Goal: Task Accomplishment & Management: Complete application form

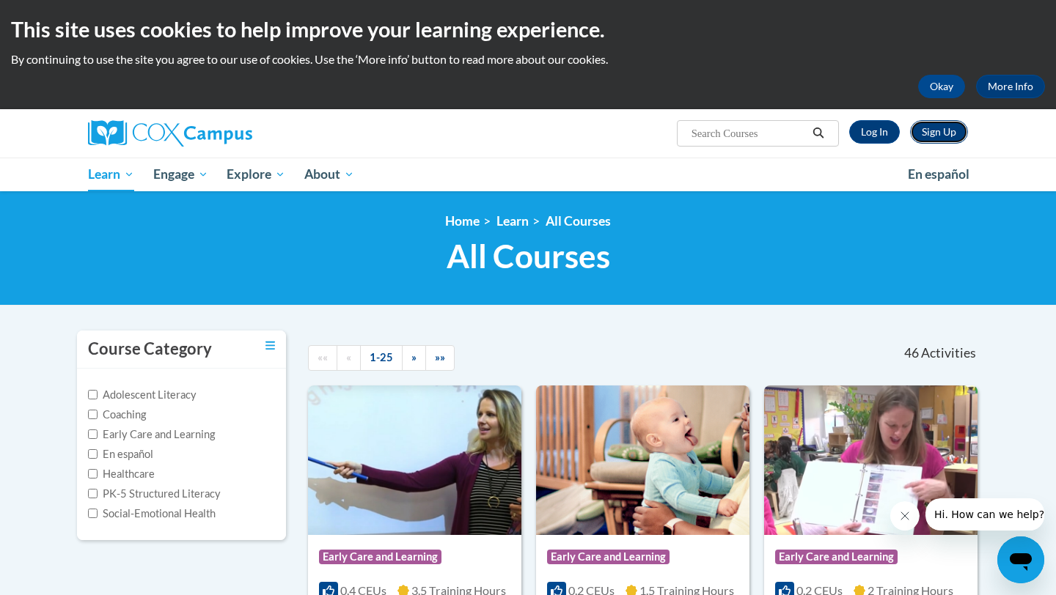
click at [953, 131] on link "Sign Up" at bounding box center [939, 131] width 58 height 23
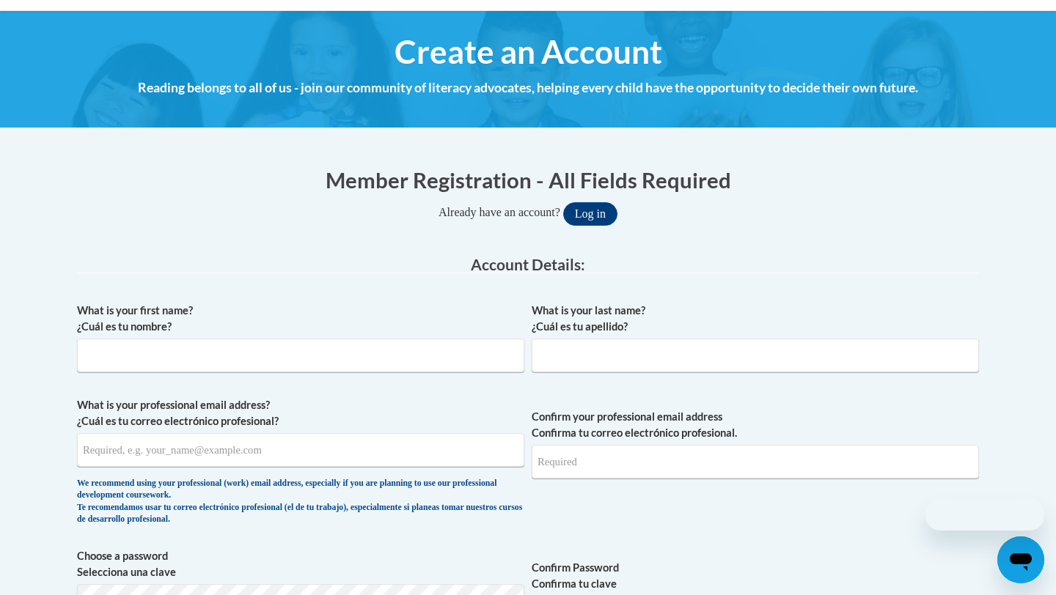
scroll to position [153, 0]
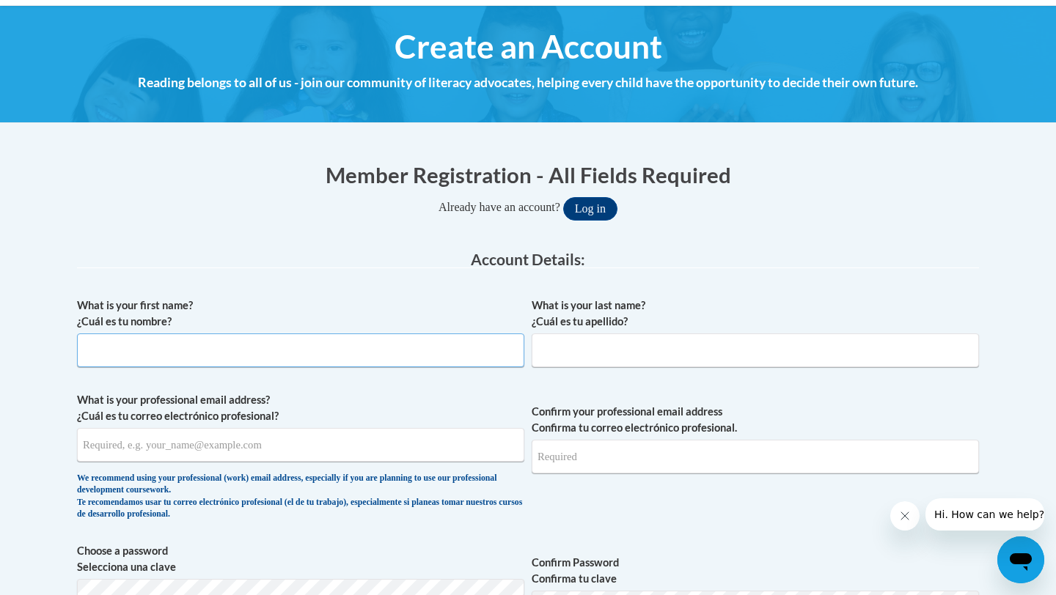
click at [321, 359] on input "What is your first name? ¿Cuál es tu nombre?" at bounding box center [300, 351] width 447 height 34
type input "Gina"
click at [700, 358] on input "What is your last name? ¿Cuál es tu apellido?" at bounding box center [755, 351] width 447 height 34
type input "Murphy"
click at [282, 455] on input "What is your professional email address? ¿Cuál es tu correo electrónico profesi…" at bounding box center [300, 445] width 447 height 34
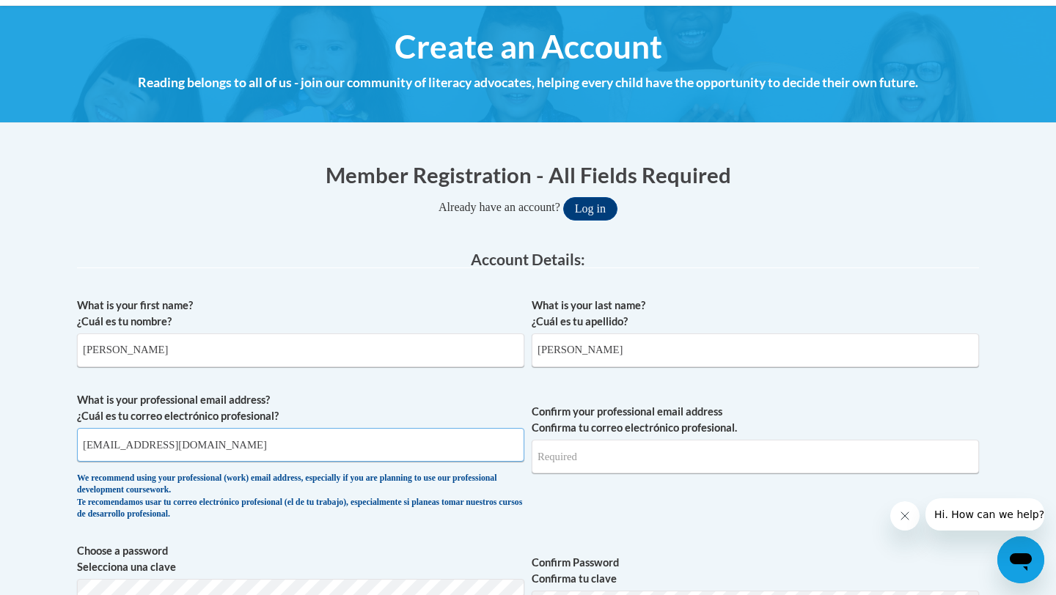
type input "gymurphy@usc.edu"
click at [667, 463] on input "Confirm your professional email address Confirma tu correo electrónico profesio…" at bounding box center [755, 457] width 447 height 34
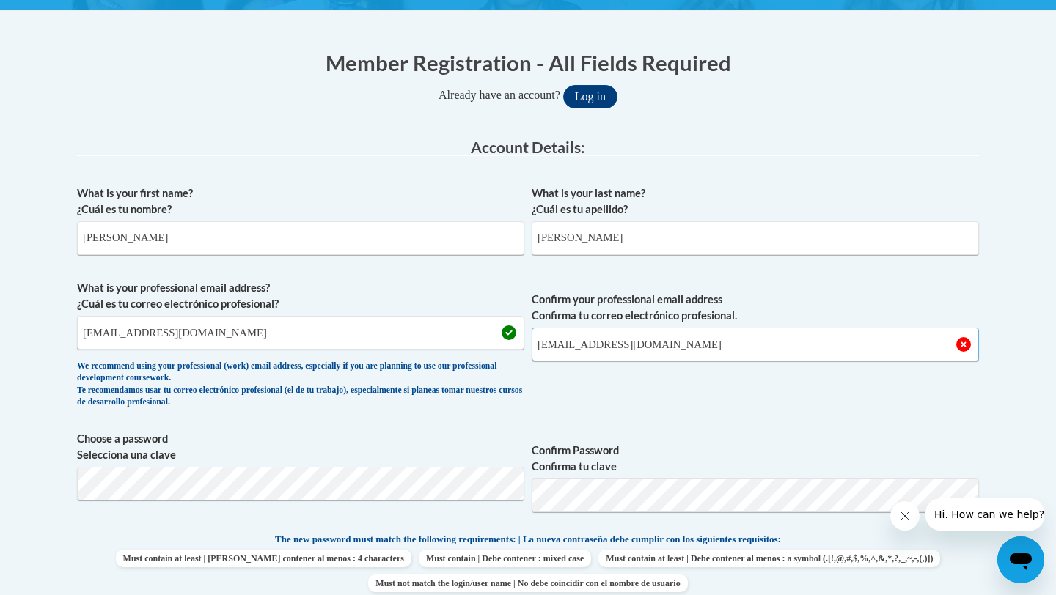
scroll to position [306, 0]
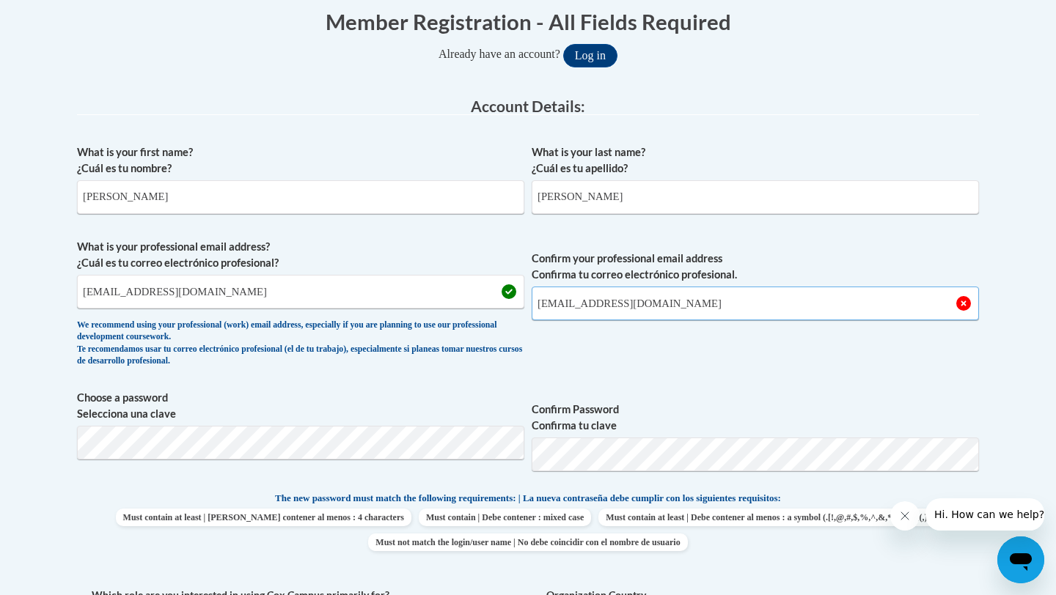
type input "gymurphy@usc.edu"
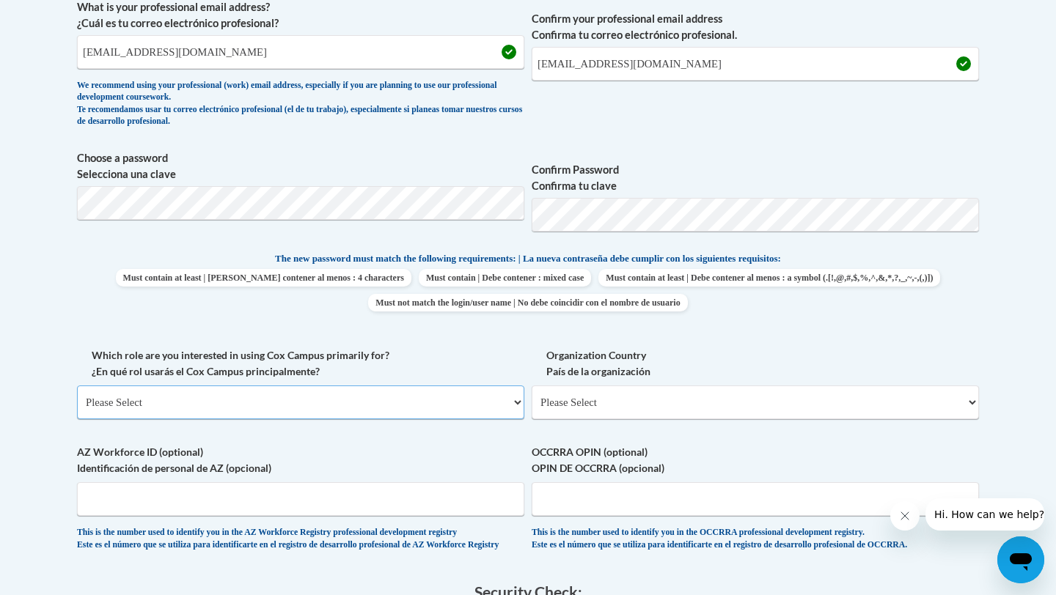
click at [306, 397] on select "Please Select College/University | Colegio/Universidad Community/Nonprofit Part…" at bounding box center [300, 403] width 447 height 34
click at [324, 395] on select "Please Select College/University | Colegio/Universidad Community/Nonprofit Part…" at bounding box center [300, 403] width 447 height 34
select select "fbf2d438-af2f-41f8-98f1-81c410e29de3"
click at [77, 386] on select "Please Select College/University | Colegio/Universidad Community/Nonprofit Part…" at bounding box center [300, 403] width 447 height 34
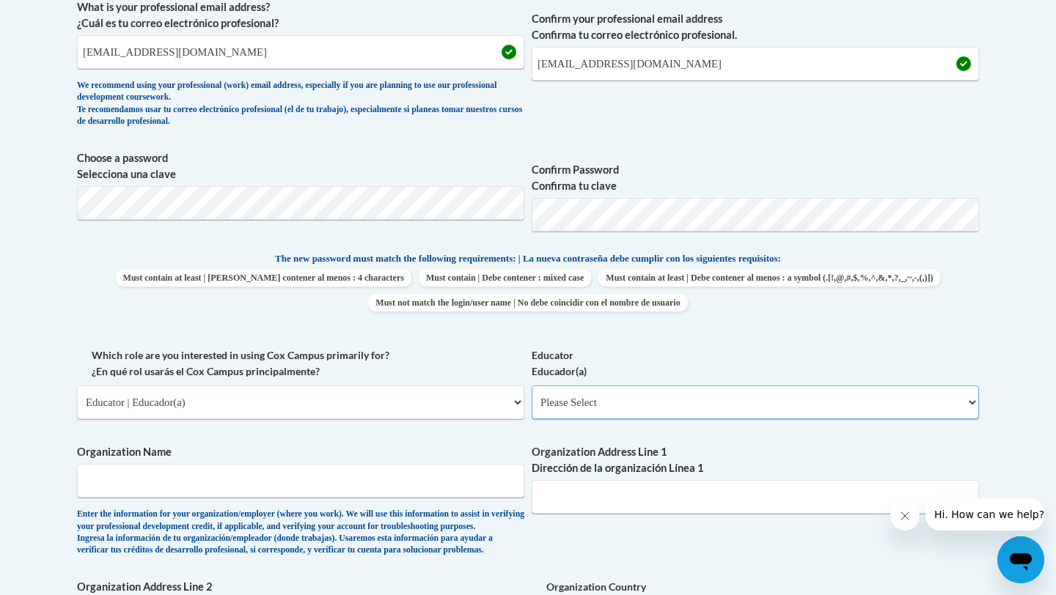
click at [617, 399] on select "Please Select Early Learning/Daycare Teacher/Family Home Care Provider | Maestr…" at bounding box center [755, 403] width 447 height 34
click at [714, 398] on select "Please Select Early Learning/Daycare Teacher/Family Home Care Provider | Maestr…" at bounding box center [755, 403] width 447 height 34
select select "8e40623d-54d0-45cd-9f92-5df65cd3f8cf"
click at [532, 386] on select "Please Select Early Learning/Daycare Teacher/Family Home Care Provider | Maestr…" at bounding box center [755, 403] width 447 height 34
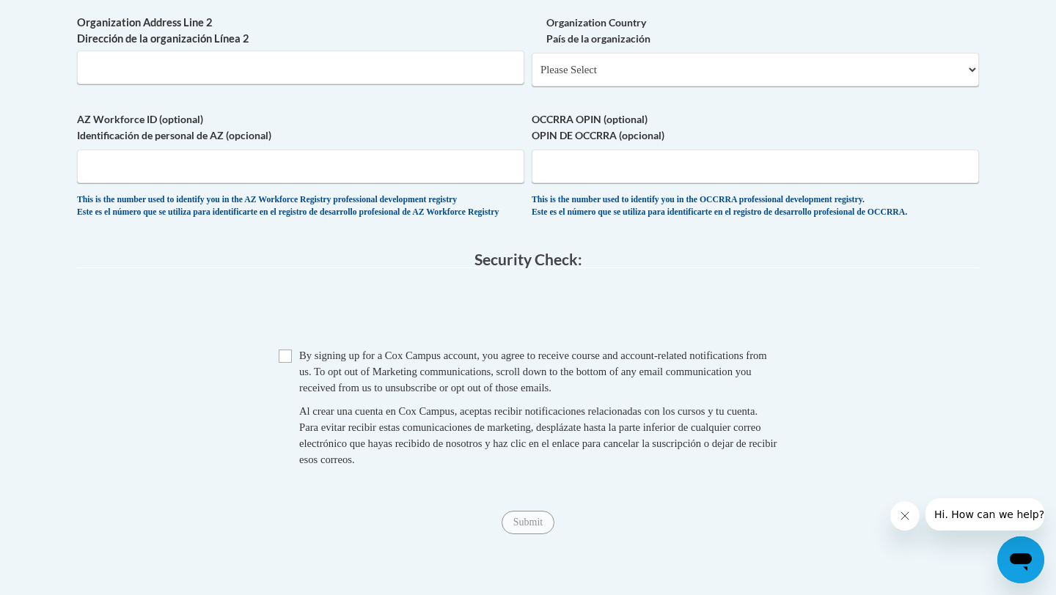
scroll to position [1143, 0]
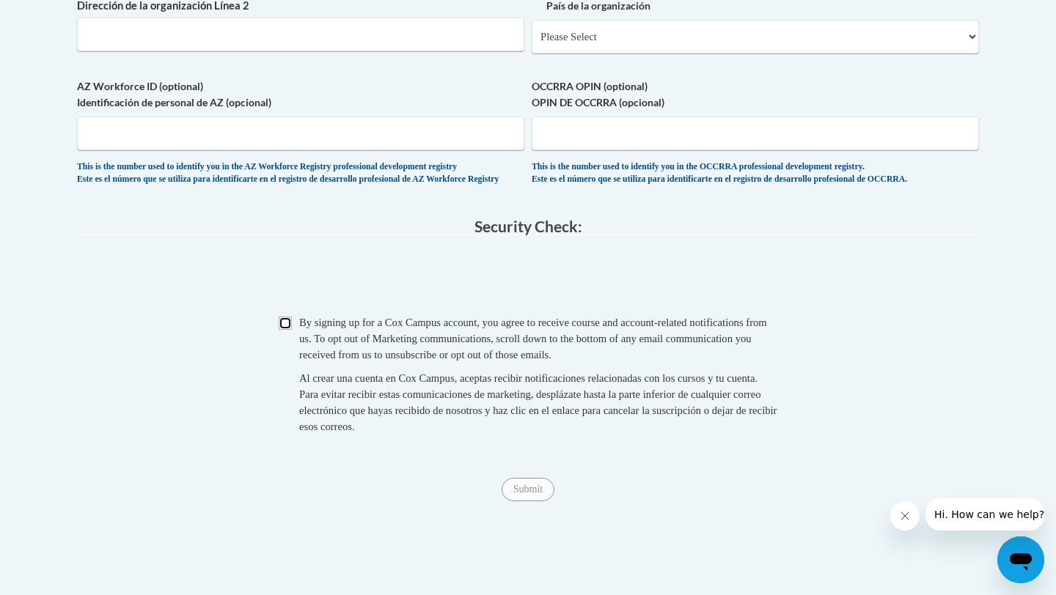
click at [287, 330] on input "Checkbox" at bounding box center [285, 323] width 13 height 13
checkbox input "true"
click at [538, 502] on input "Submit" at bounding box center [528, 489] width 53 height 23
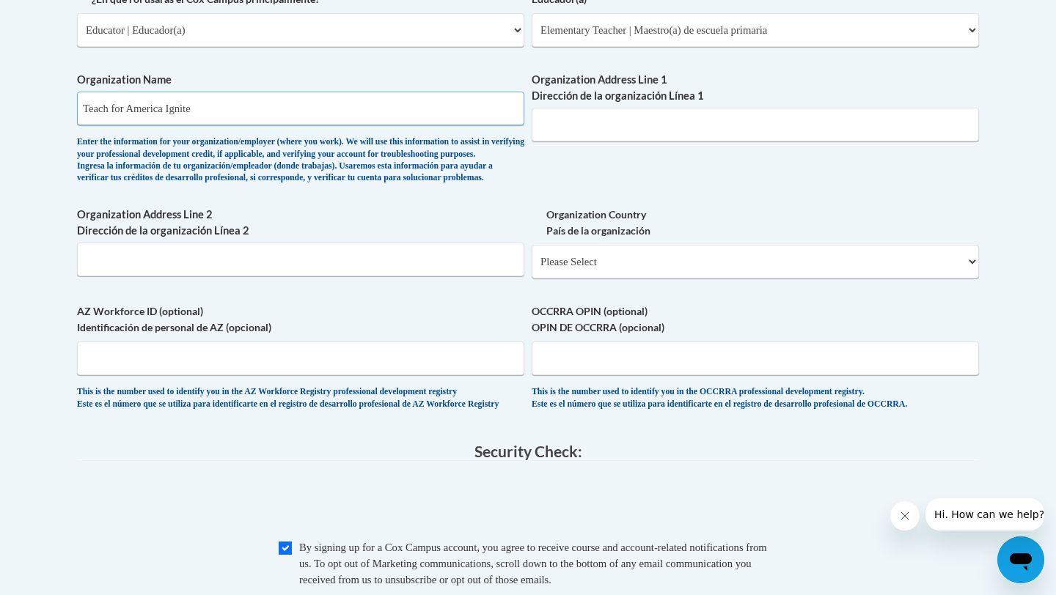
scroll to position [914, 0]
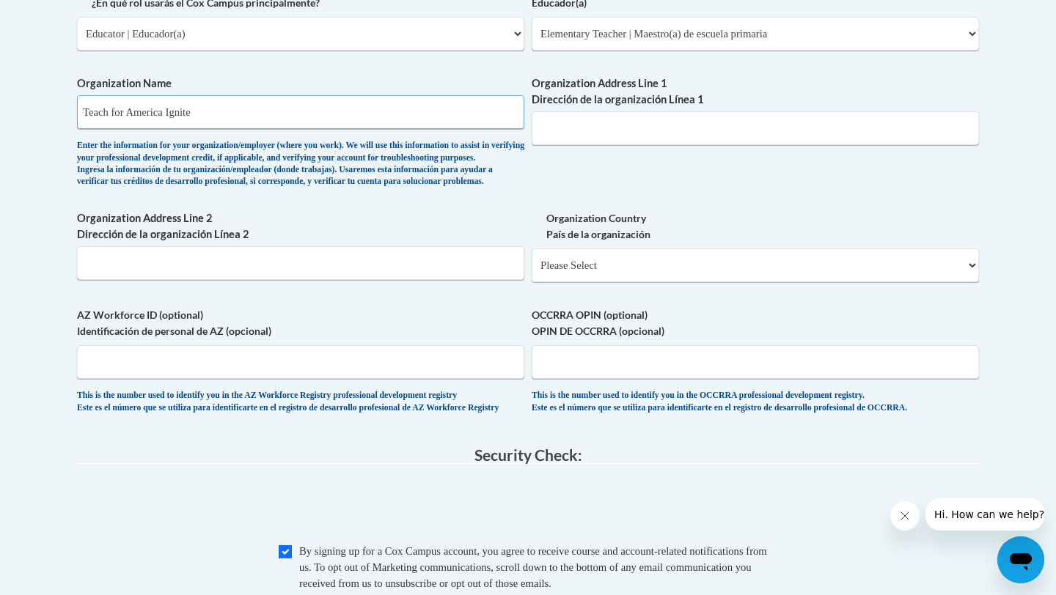
type input "Teach for America Ignite"
click at [618, 131] on input "Organization Address Line 1 Dirección de la organización Línea 1" at bounding box center [755, 128] width 447 height 34
click at [454, 169] on div "Enter the information for your organization/employer (where you work). We will …" at bounding box center [300, 164] width 447 height 48
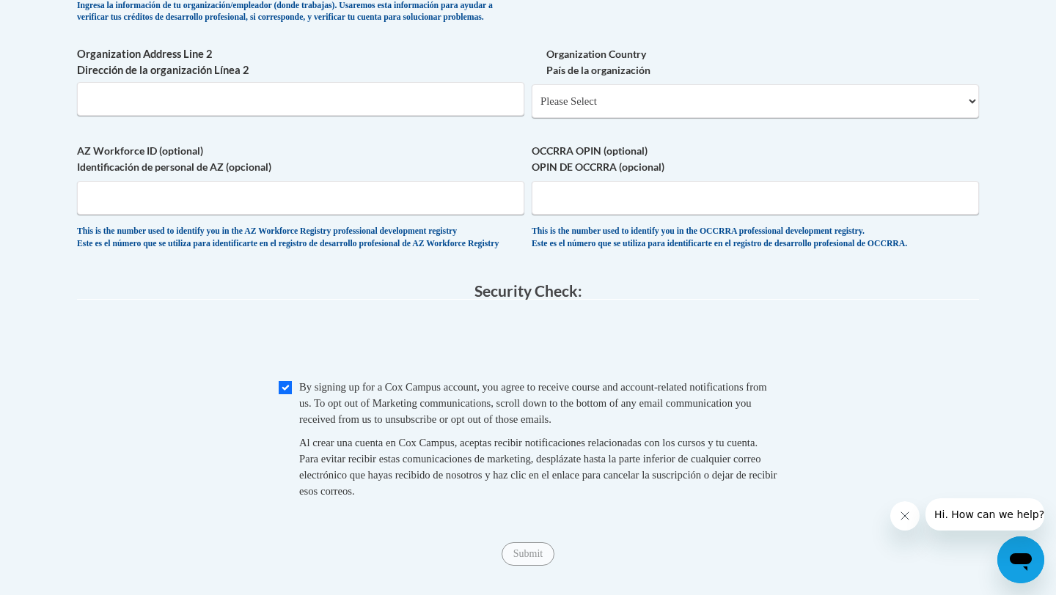
scroll to position [1063, 0]
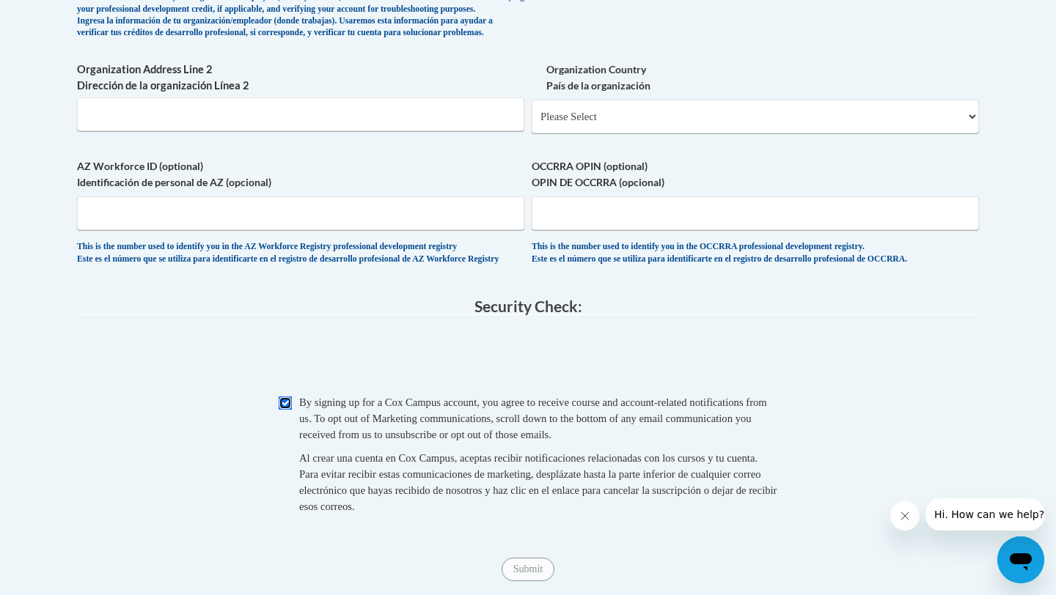
click at [285, 410] on input "Checkbox" at bounding box center [285, 403] width 13 height 13
click at [284, 410] on input "Checkbox" at bounding box center [285, 403] width 13 height 13
checkbox input "true"
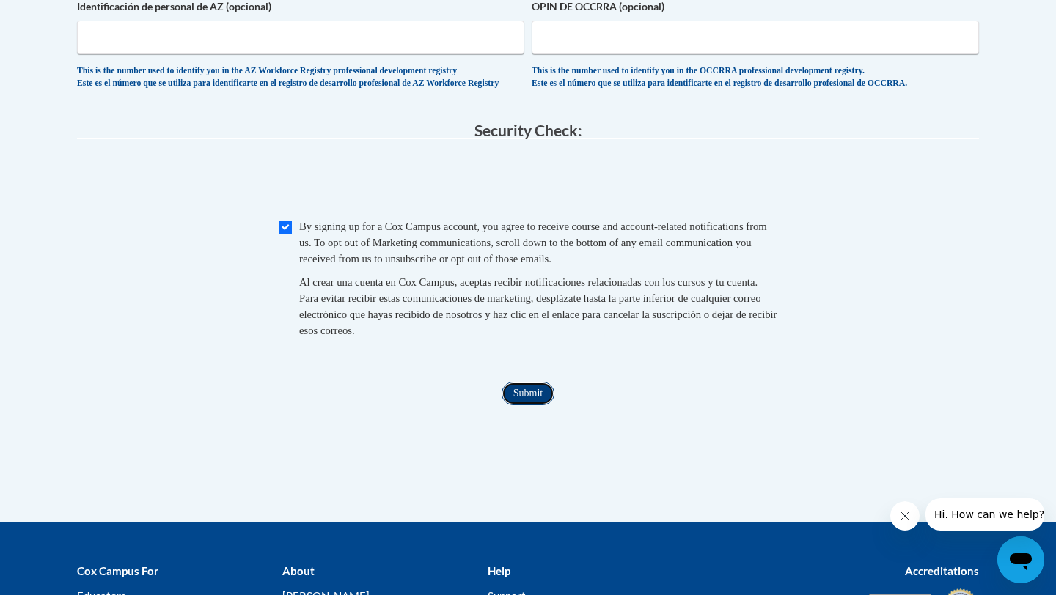
click at [538, 406] on input "Submit" at bounding box center [528, 393] width 53 height 23
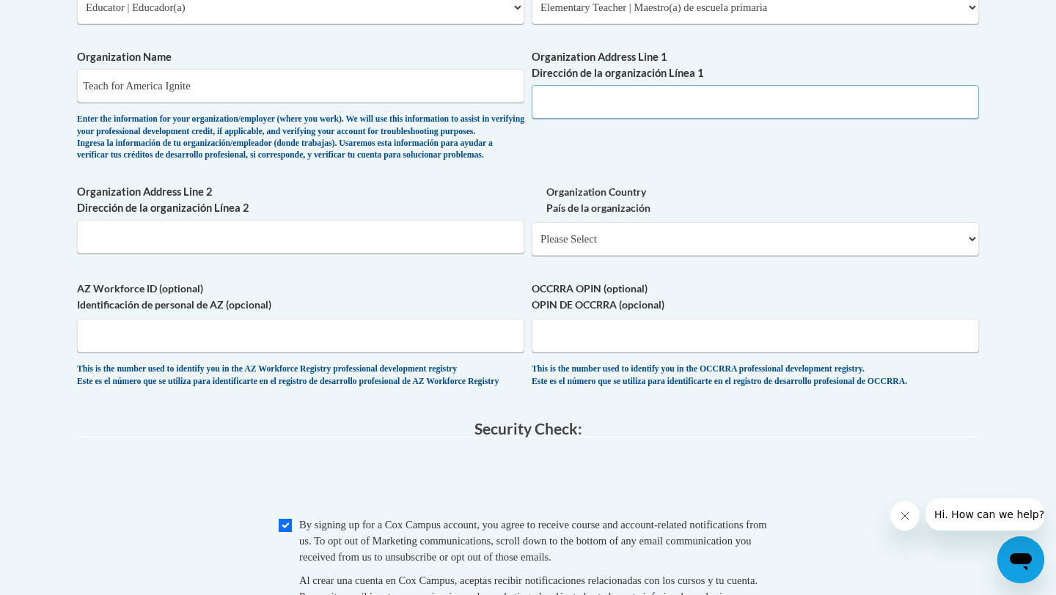
scroll to position [927, 0]
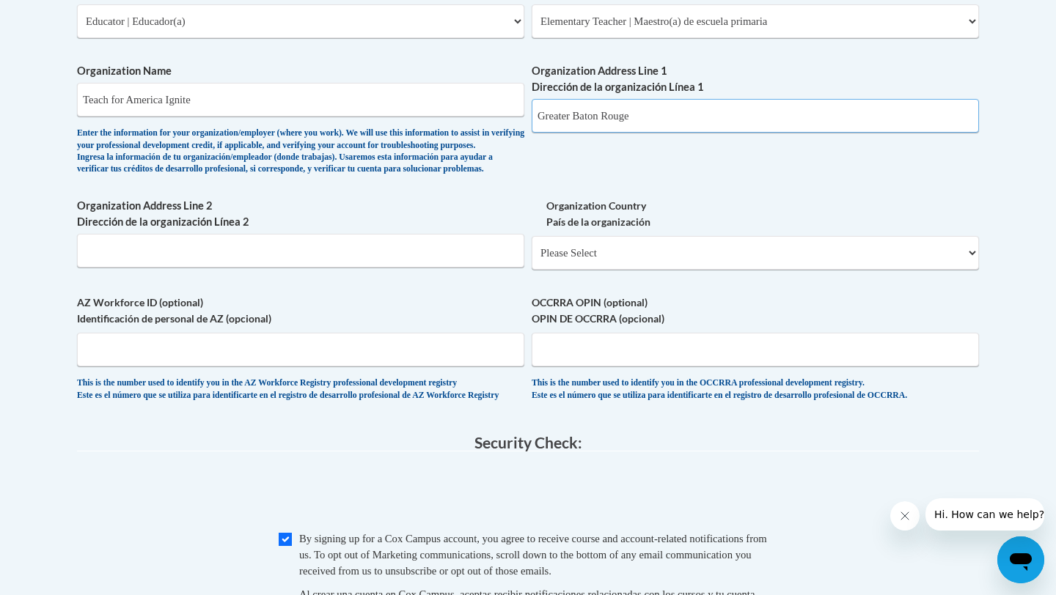
type input "Greater Baton Rouge"
click at [326, 103] on input "Teach for America Ignite" at bounding box center [300, 100] width 447 height 34
click at [331, 106] on input "Teach for America Ignite (Jackson Elementary" at bounding box center [300, 100] width 447 height 34
type input "Teach for America Ignite (Jackson Elementary School)"
click at [580, 113] on input "Greater Baton Rouge" at bounding box center [755, 116] width 447 height 34
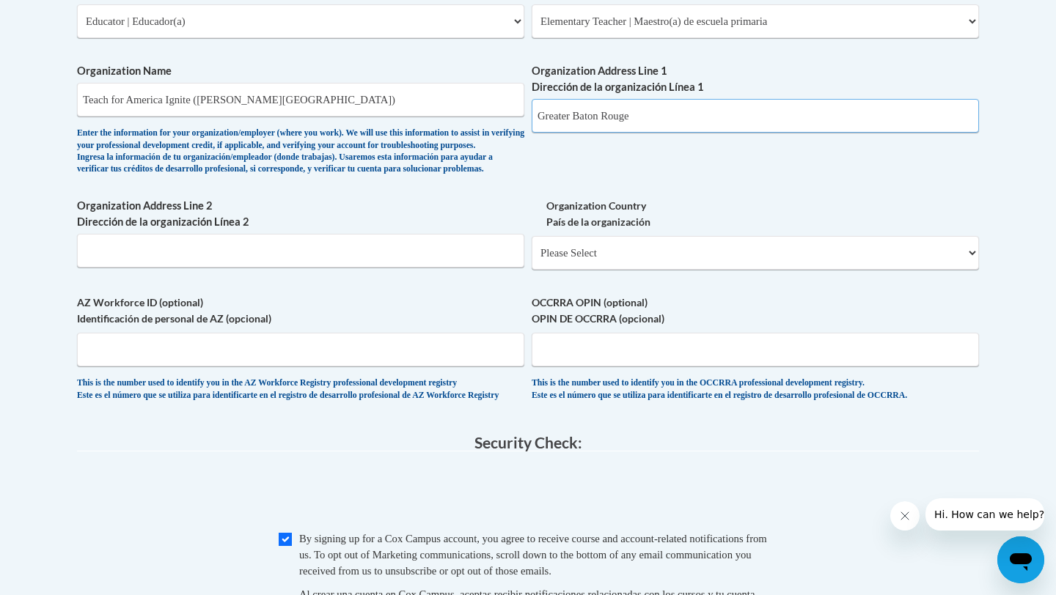
drag, startPoint x: 688, startPoint y: 110, endPoint x: 436, endPoint y: 109, distance: 251.5
paste input "3505 Highway 10, Jackson, LA 70748"
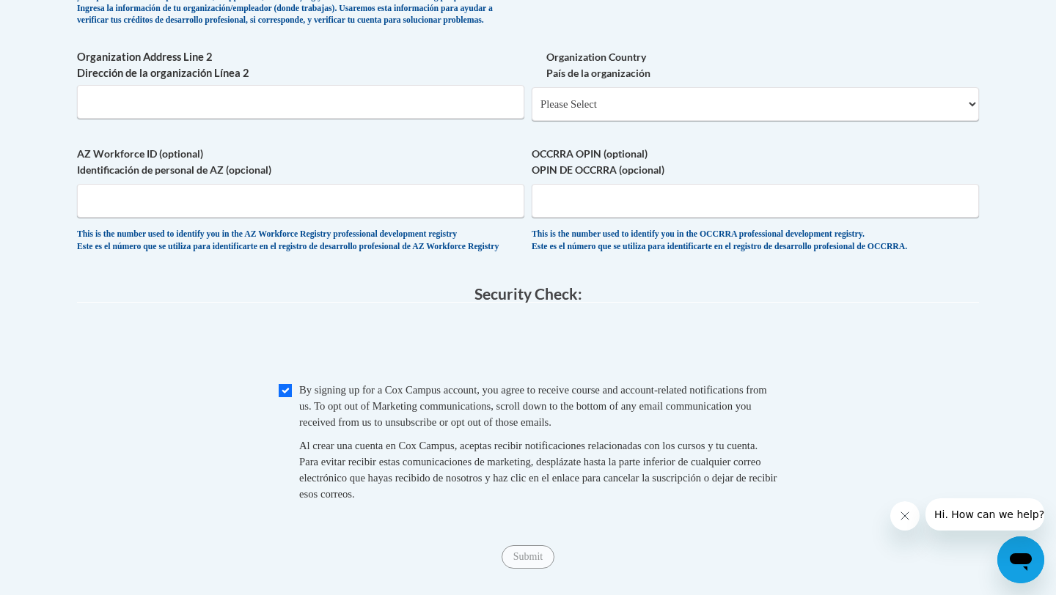
type input "3505 Highway 10, Jackson, LA 70748"
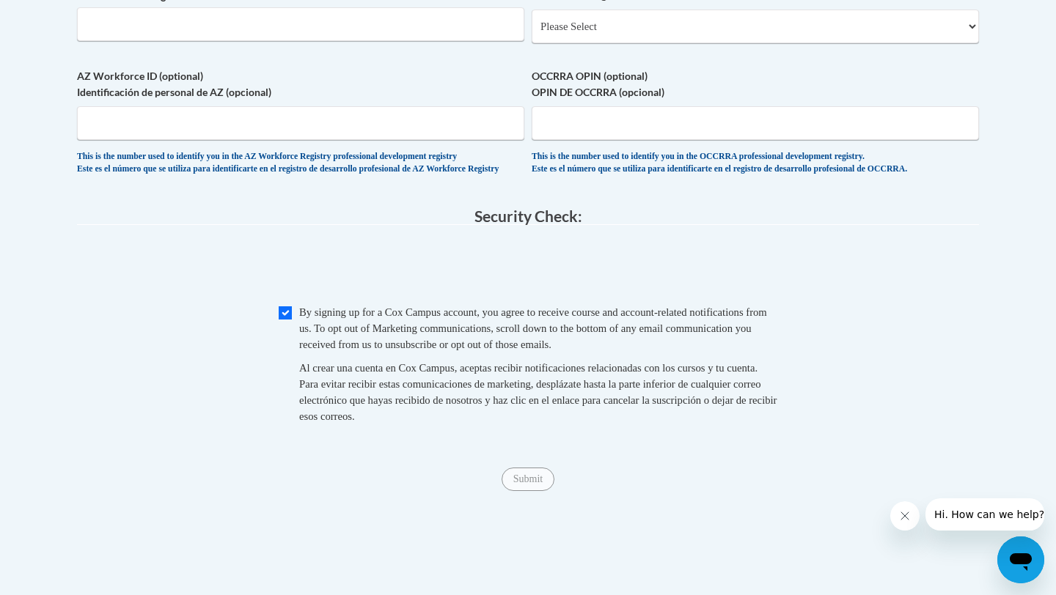
scroll to position [1152, 0]
click at [286, 321] on input "Checkbox" at bounding box center [285, 314] width 13 height 13
click at [292, 352] on span "Checkbox By signing up for a Cox Campus account, you agree to receive course an…" at bounding box center [528, 373] width 499 height 135
click at [285, 321] on input "Checkbox" at bounding box center [285, 314] width 13 height 13
checkbox input "true"
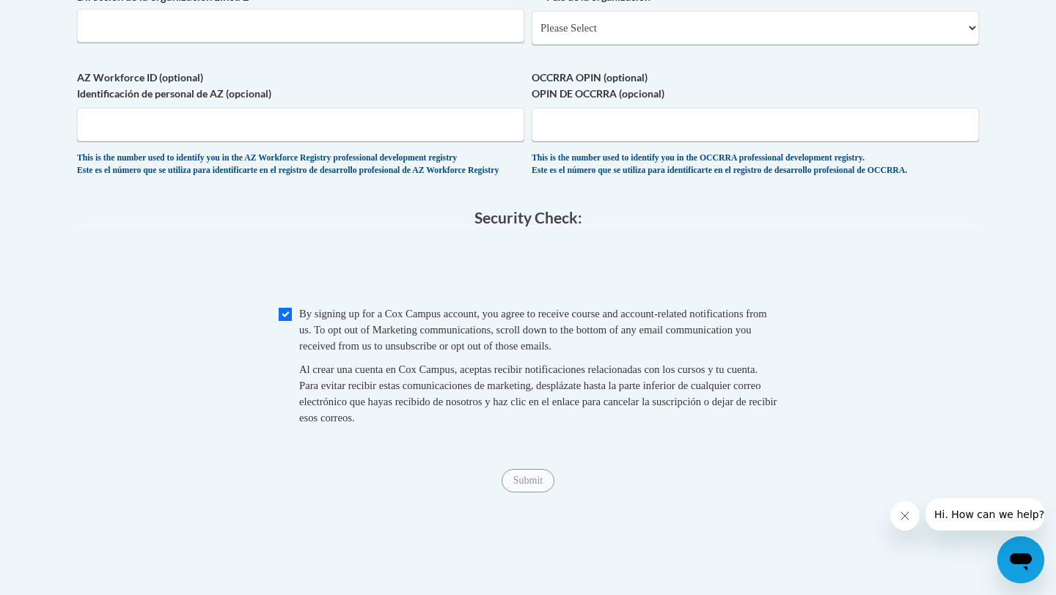
click at [535, 493] on div "Submit Submit" at bounding box center [528, 480] width 902 height 23
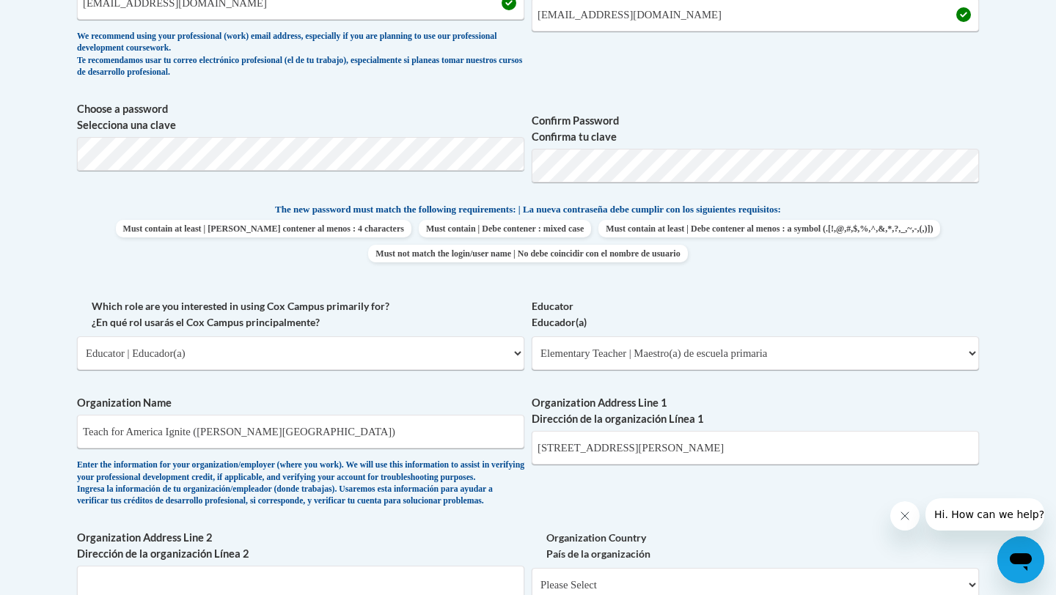
scroll to position [1445, 0]
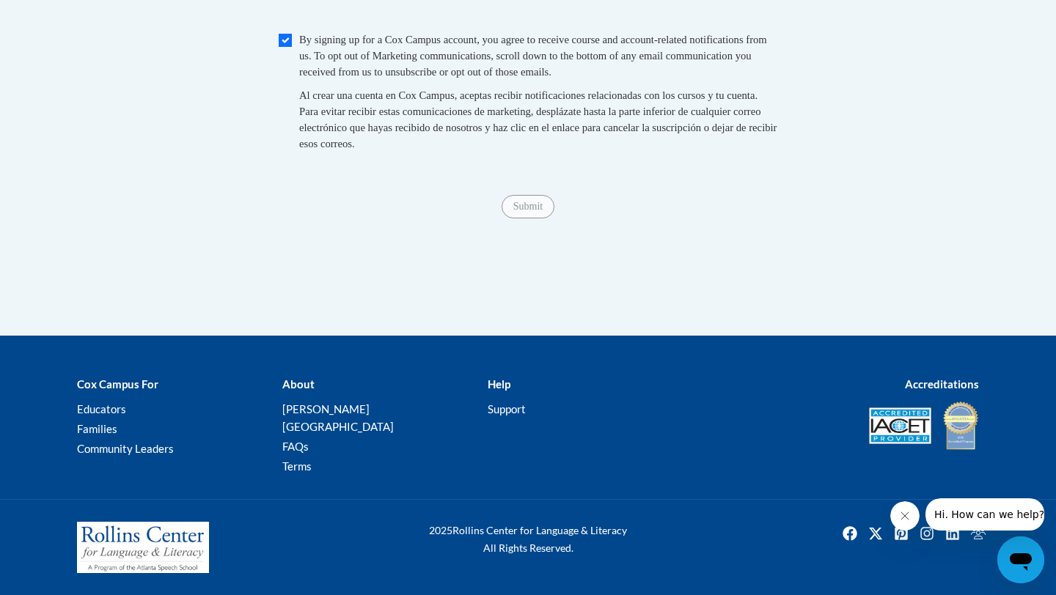
click at [548, 211] on span "Submit" at bounding box center [528, 205] width 53 height 12
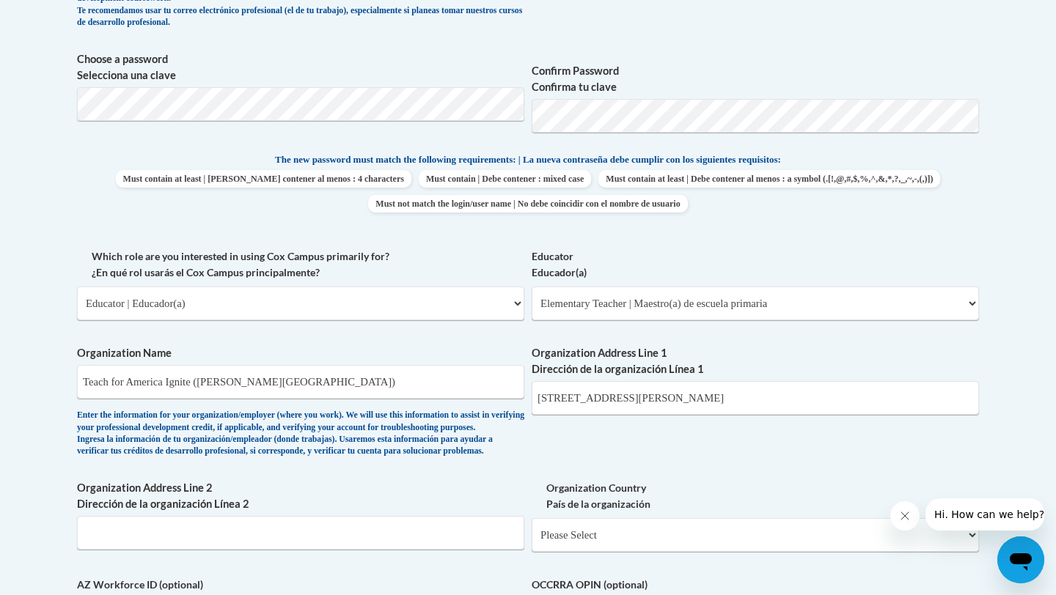
scroll to position [641, 0]
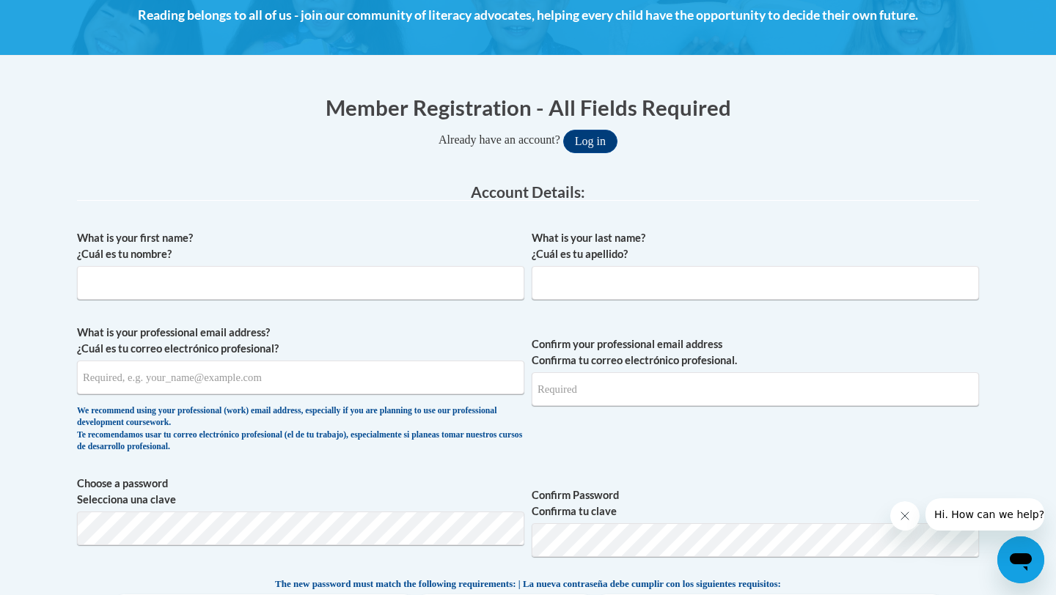
scroll to position [216, 0]
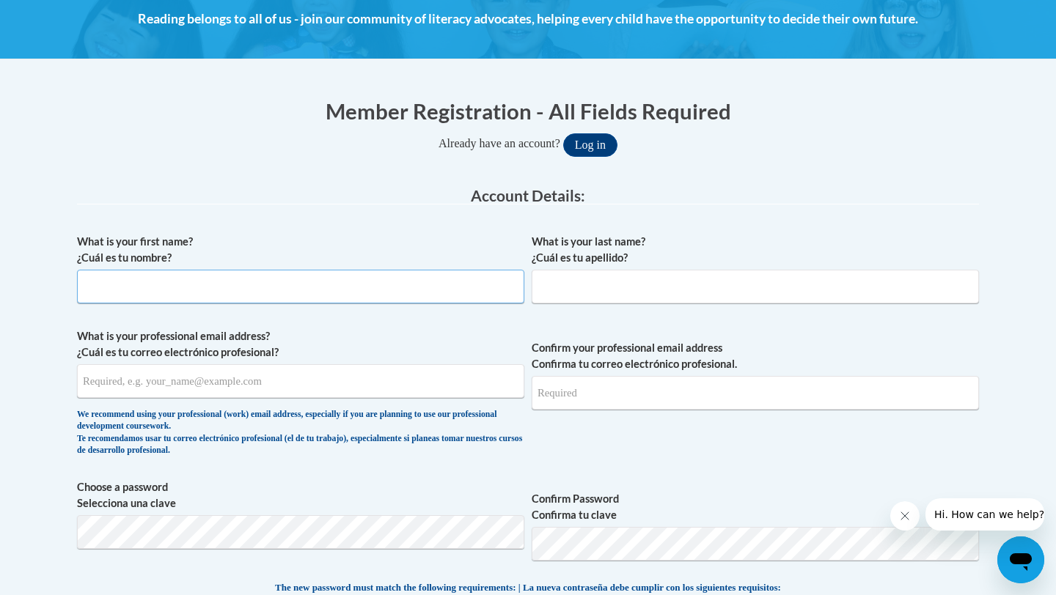
click at [280, 282] on input "What is your first name? ¿Cuál es tu nombre?" at bounding box center [300, 287] width 447 height 34
type input "[PERSON_NAME]"
click at [562, 293] on input "What is your last name? ¿Cuál es tu apellido?" at bounding box center [755, 287] width 447 height 34
type input "[PERSON_NAME]"
click at [271, 373] on input "What is your professional email address? ¿Cuál es tu correo electrónico profesi…" at bounding box center [300, 381] width 447 height 34
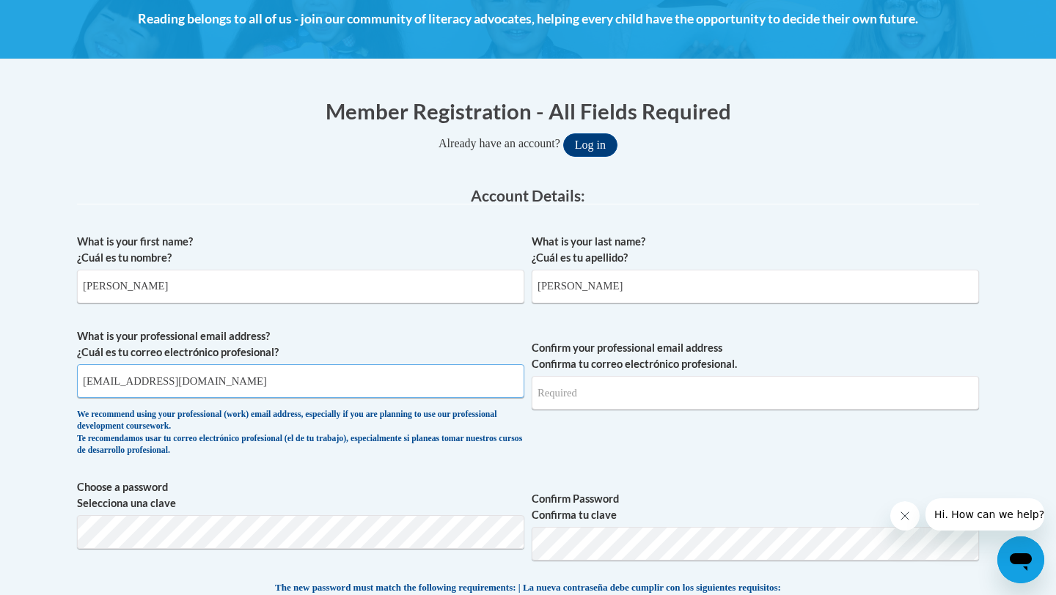
type input "[EMAIL_ADDRESS][DOMAIN_NAME]"
click at [595, 390] on input "Confirm your professional email address Confirma tu correo electrónico profesio…" at bounding box center [755, 393] width 447 height 34
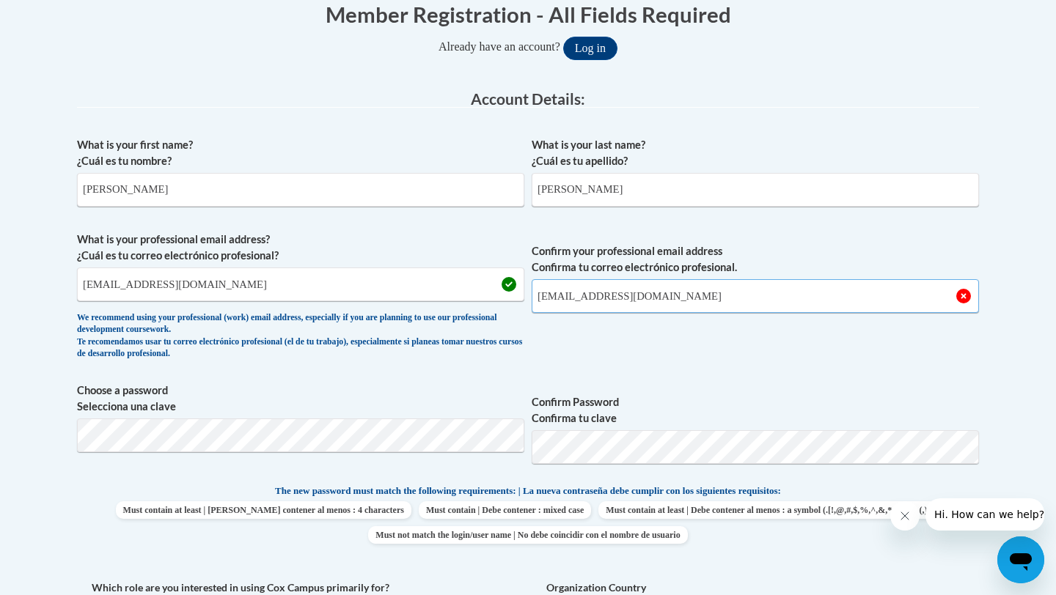
scroll to position [499, 0]
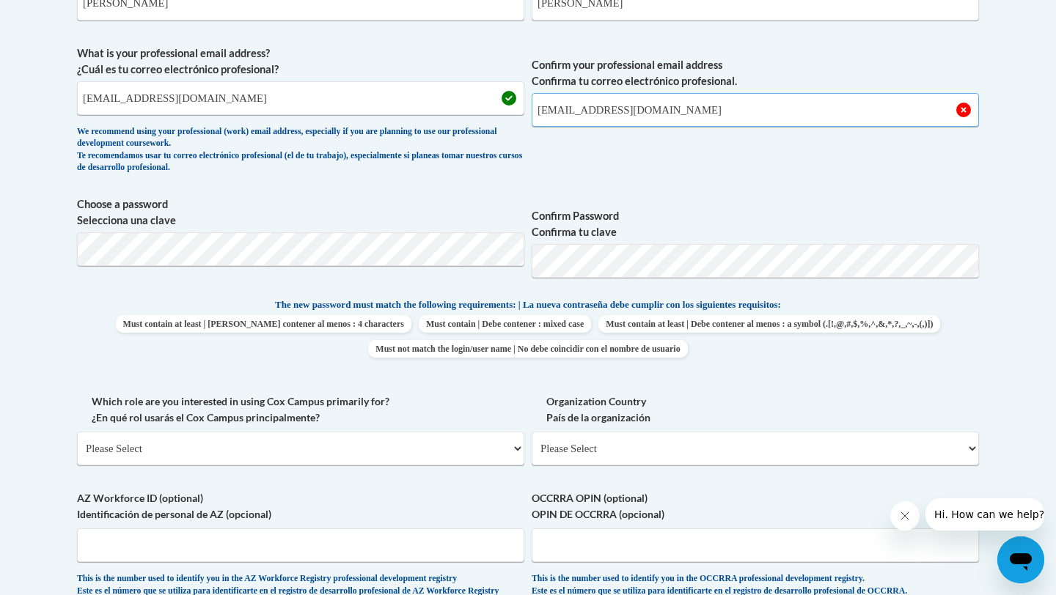
type input "[EMAIL_ADDRESS][DOMAIN_NAME]"
click at [578, 278] on span "Confirm Password Confirma tu clave" at bounding box center [755, 243] width 447 height 93
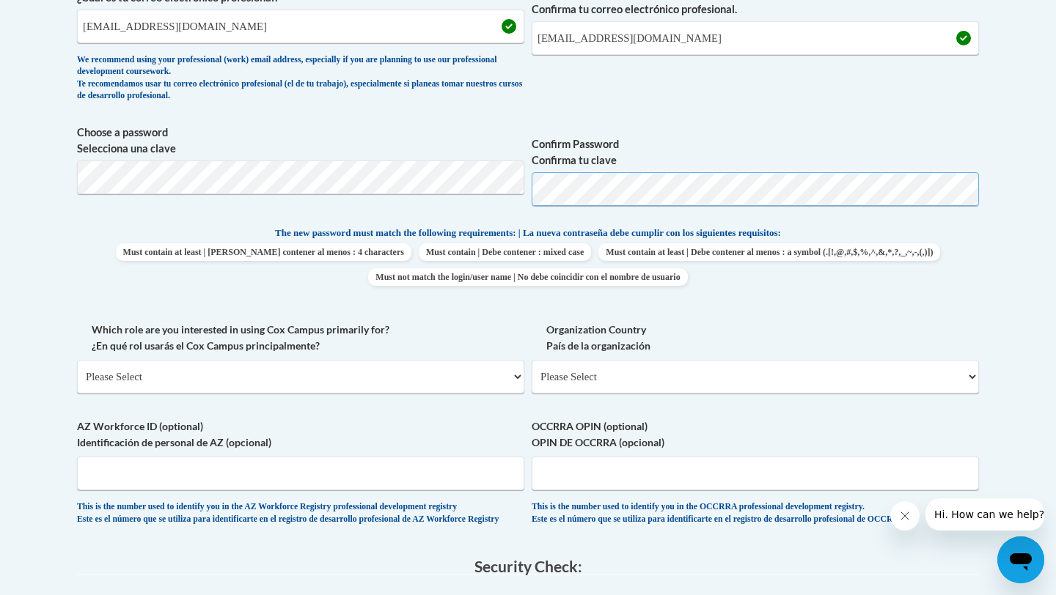
scroll to position [640, 0]
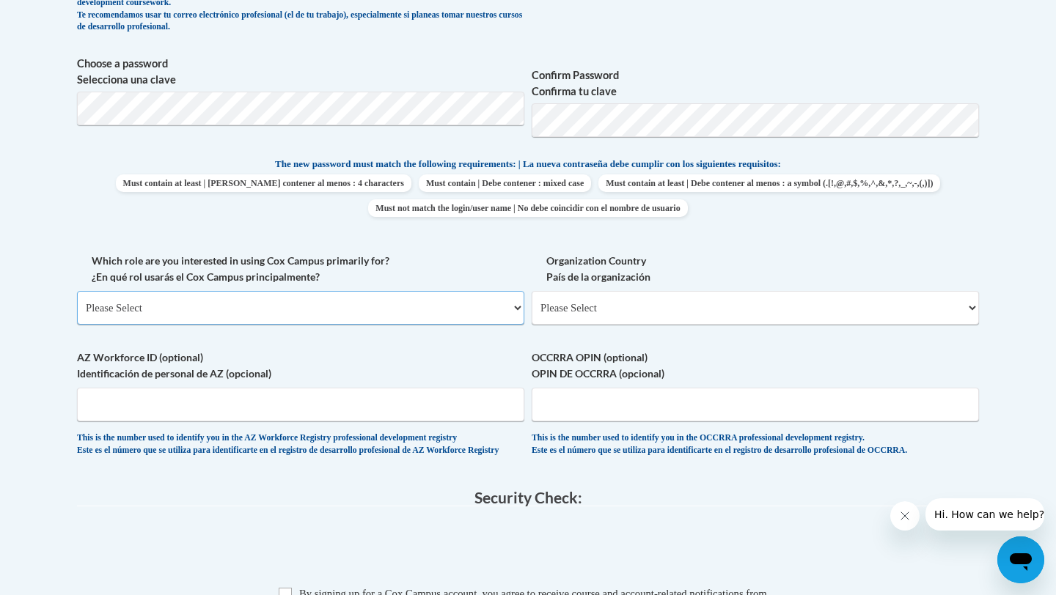
click at [339, 310] on select "Please Select College/University | Colegio/Universidad Community/Nonprofit Part…" at bounding box center [300, 308] width 447 height 34
select select "fbf2d438-af2f-41f8-98f1-81c410e29de3"
click at [77, 291] on select "Please Select College/University | Colegio/Universidad Community/Nonprofit Part…" at bounding box center [300, 308] width 447 height 34
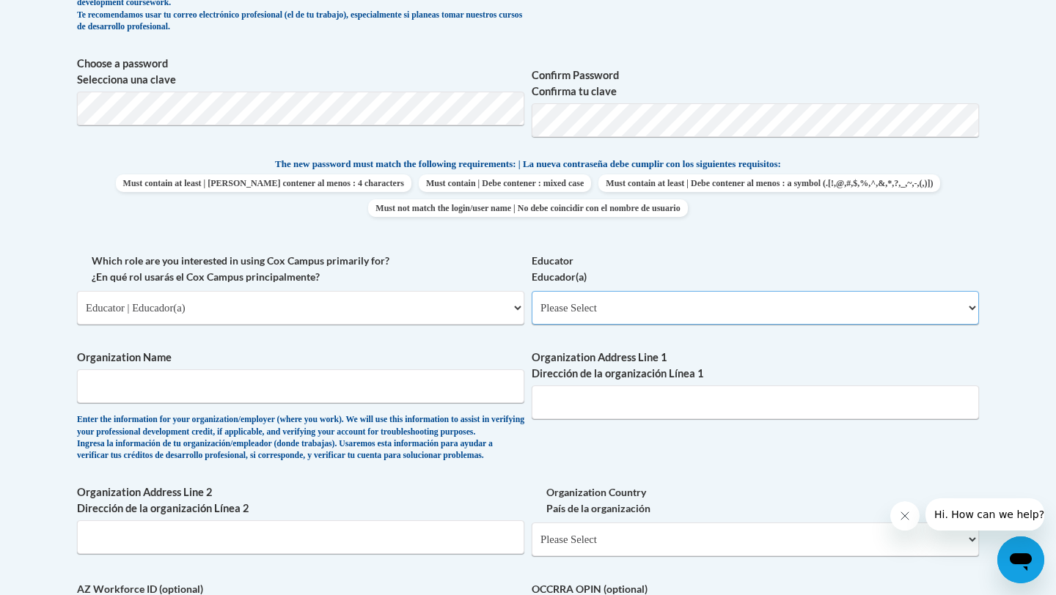
click at [587, 296] on select "Please Select Early Learning/Daycare Teacher/Family Home Care Provider | Maestr…" at bounding box center [755, 308] width 447 height 34
select select "8e40623d-54d0-45cd-9f92-5df65cd3f8cf"
click at [532, 291] on select "Please Select Early Learning/Daycare Teacher/Family Home Care Provider | Maestr…" at bounding box center [755, 308] width 447 height 34
click at [326, 403] on input "Organization Name" at bounding box center [300, 387] width 447 height 34
click at [309, 392] on input "Organization Name" at bounding box center [300, 387] width 447 height 34
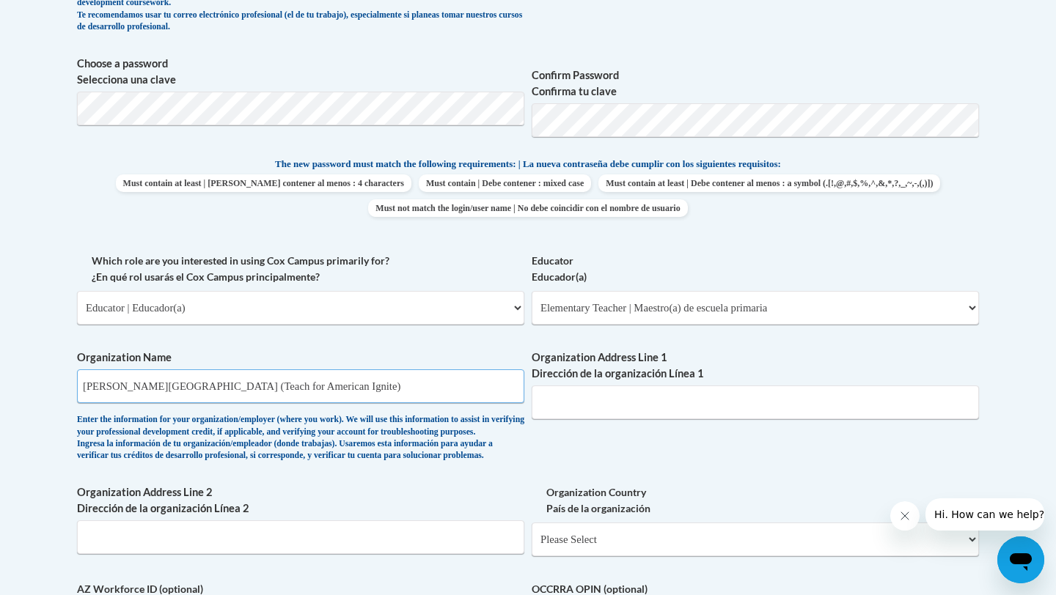
type input "Jackson Elementary School (Teach for American Ignite)"
click at [605, 390] on input "Organization Address Line 1 Dirección de la organización Línea 1" at bounding box center [755, 403] width 447 height 34
paste input "3505 Highway 10, Jackson, LA 70748"
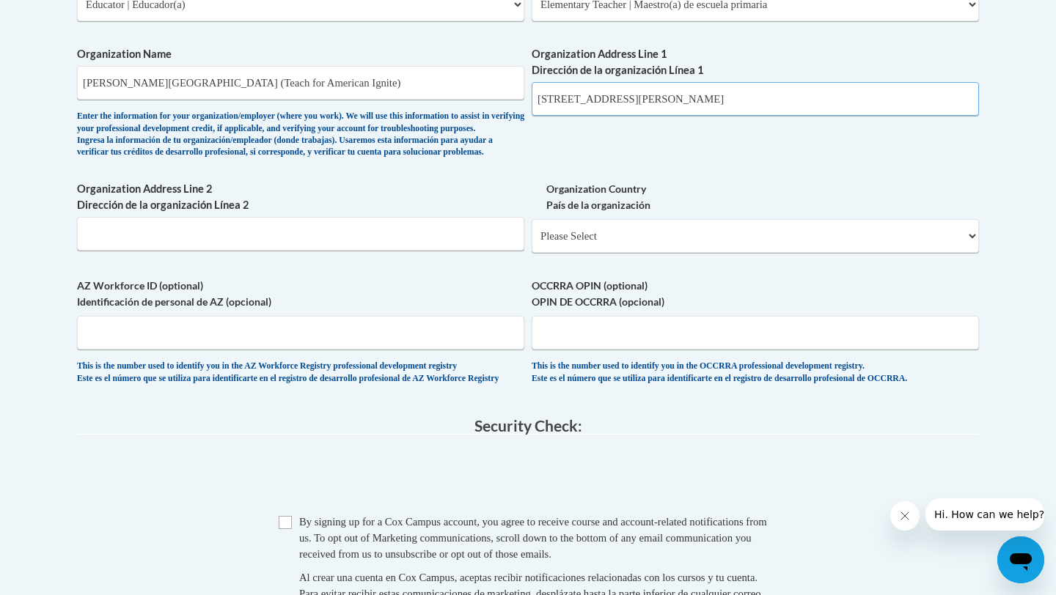
scroll to position [1129, 0]
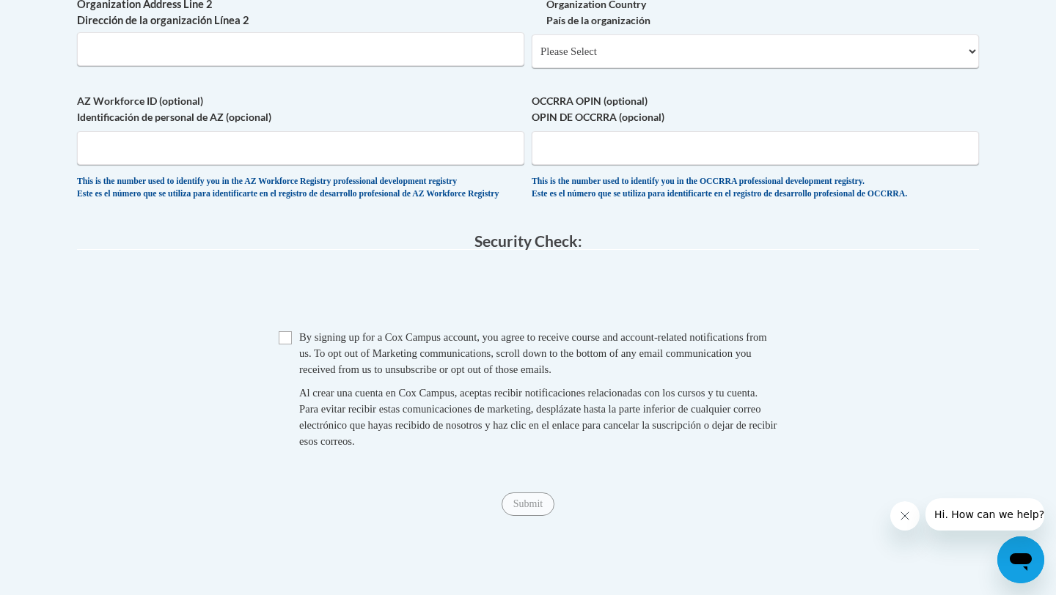
type input "3505 Highway 10, Jackson, LA 70748"
click at [298, 376] on span "Checkbox By signing up for a Cox Campus account, you agree to receive course an…" at bounding box center [528, 396] width 499 height 135
click at [291, 345] on input "Checkbox" at bounding box center [285, 337] width 13 height 13
checkbox input "true"
click at [538, 516] on input "Submit" at bounding box center [528, 504] width 53 height 23
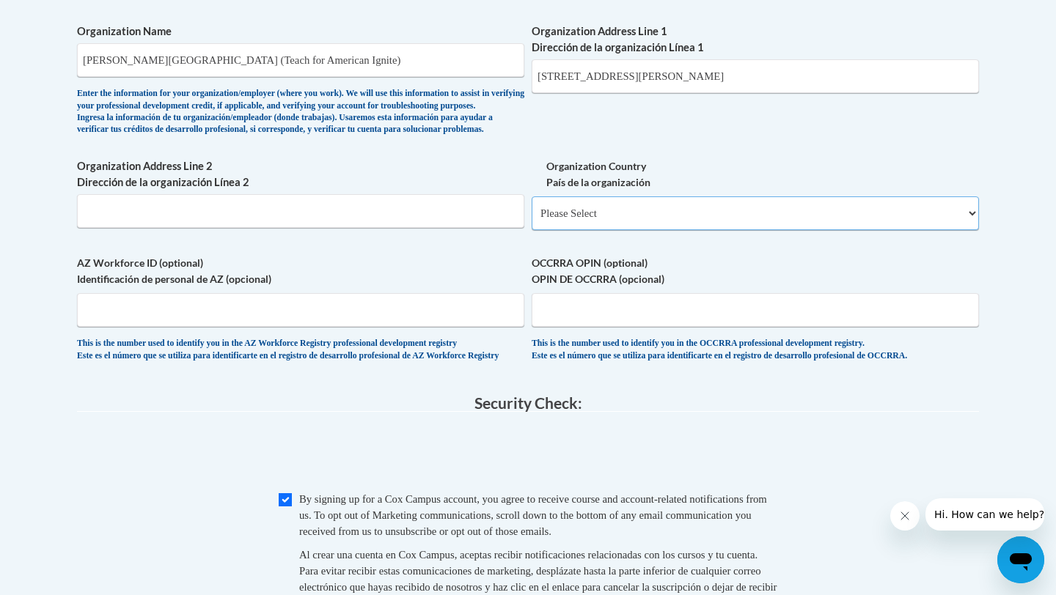
scroll to position [961, 0]
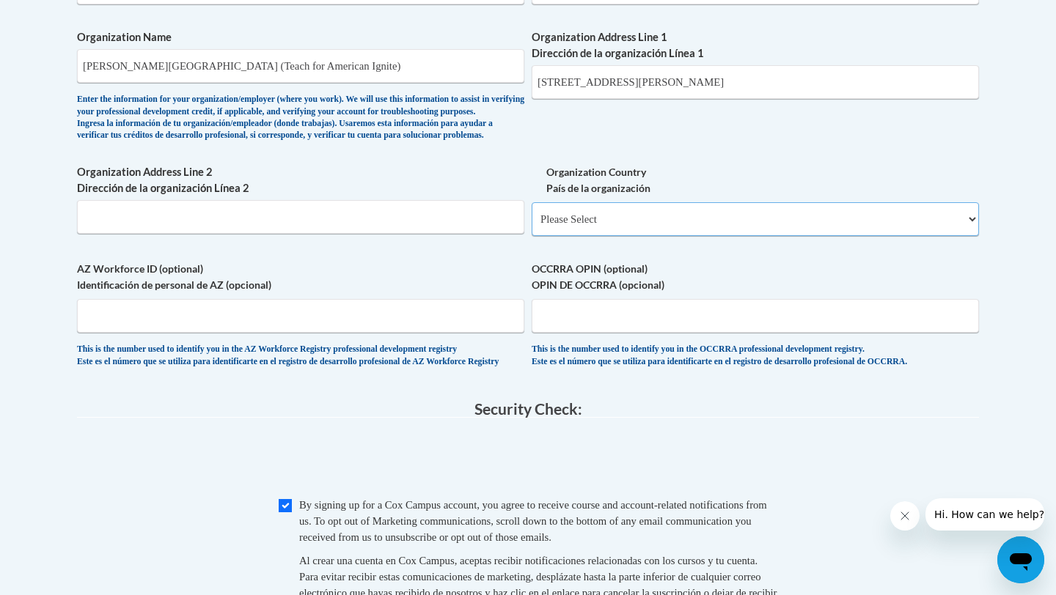
click at [615, 236] on select "Please Select United States | Estados Unidos Outside of the United States | Fue…" at bounding box center [755, 219] width 447 height 34
select select "ad49bcad-a171-4b2e-b99c-48b446064914"
click at [532, 226] on select "Please Select United States | Estados Unidos Outside of the United States | Fue…" at bounding box center [755, 219] width 447 height 34
select select
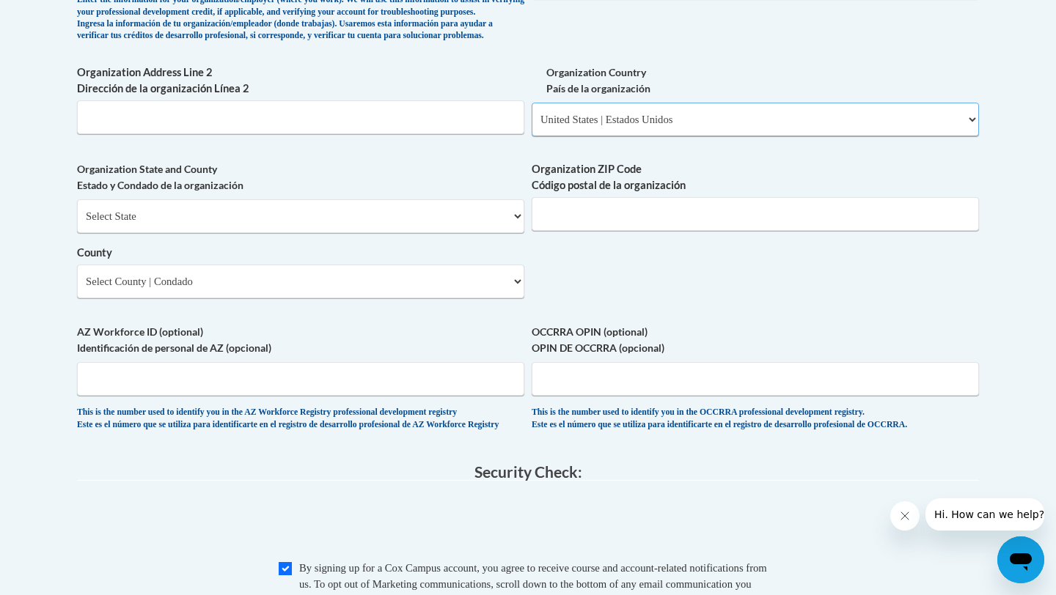
scroll to position [1062, 0]
click at [330, 232] on select "Select State Alabama Alaska Arizona Arkansas California Colorado Connecticut De…" at bounding box center [300, 215] width 447 height 34
select select "Louisiana"
click at [77, 222] on select "Select State Alabama Alaska Arizona Arkansas California Colorado Connecticut De…" at bounding box center [300, 215] width 447 height 34
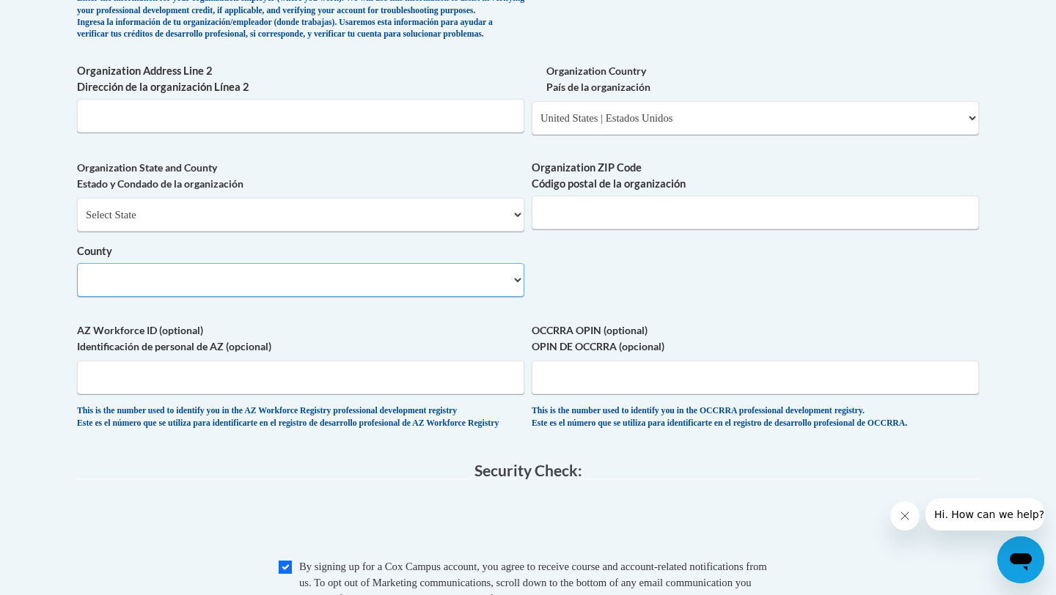
click at [221, 297] on select "County" at bounding box center [300, 280] width 447 height 34
click at [193, 297] on select "County" at bounding box center [300, 280] width 447 height 34
click at [331, 297] on select "Select County Acadia Allen Ascension Assumption Avoyelles Beauregard Bienville …" at bounding box center [300, 280] width 447 height 34
click at [433, 297] on select "Select County Acadia Allen Ascension Assumption Avoyelles Beauregard Bienville …" at bounding box center [300, 280] width 447 height 34
select select "East Feliciana"
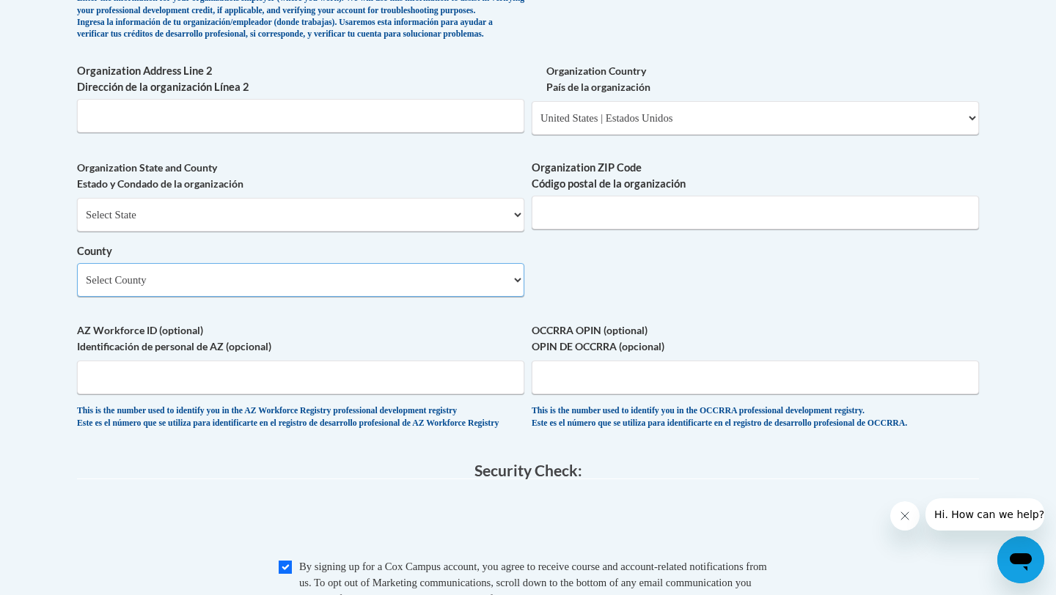
click at [77, 287] on select "Select County Acadia Allen Ascension Assumption Avoyelles Beauregard Bienville …" at bounding box center [300, 280] width 447 height 34
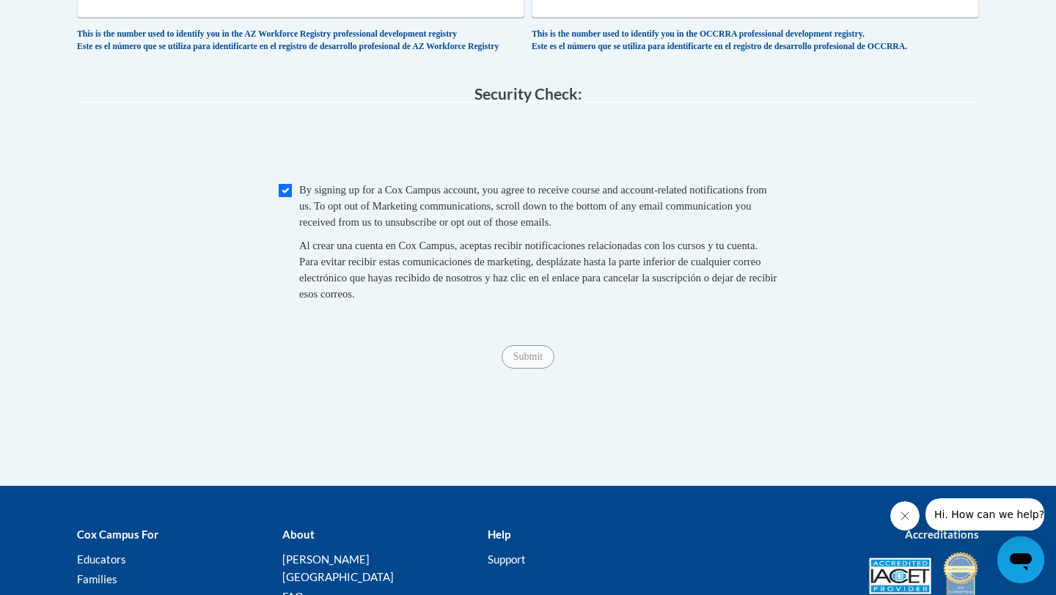
scroll to position [1466, 0]
